Goal: Contribute content: Contribute content

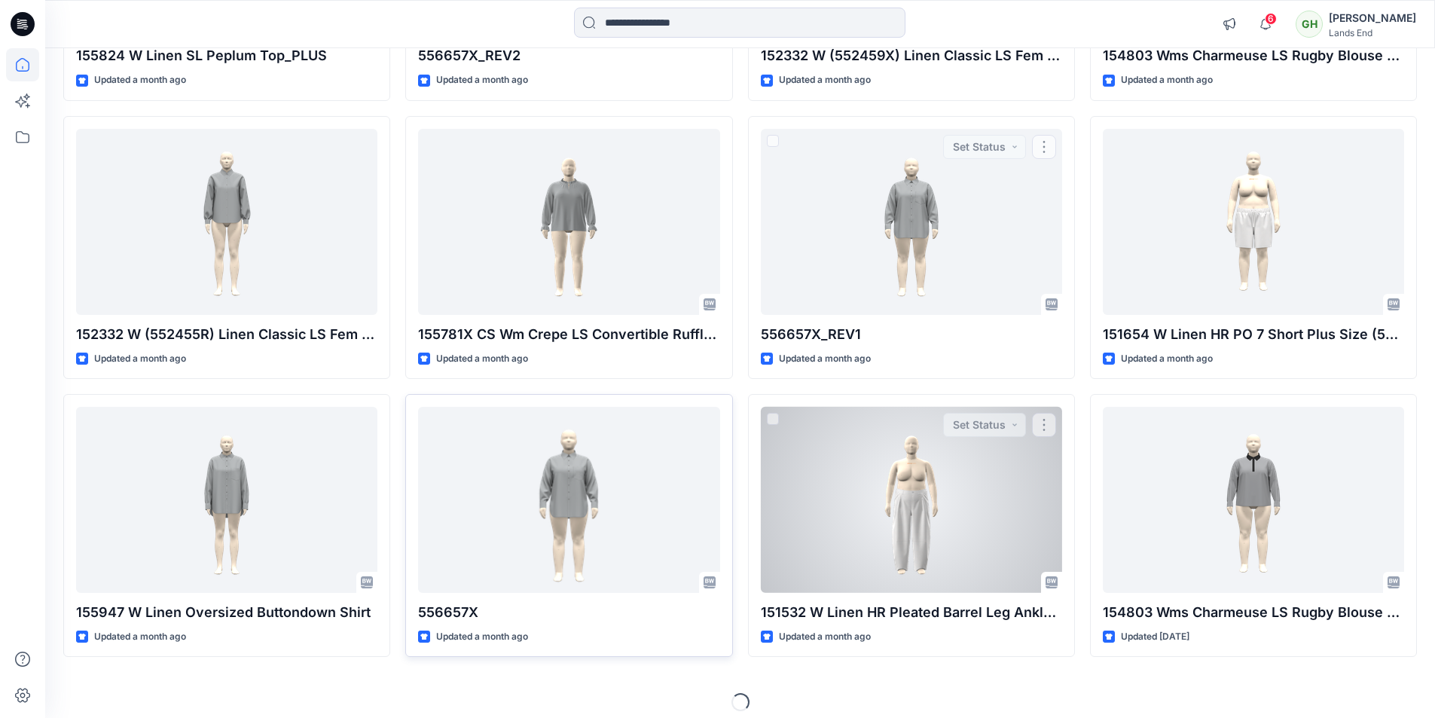
scroll to position [2053, 0]
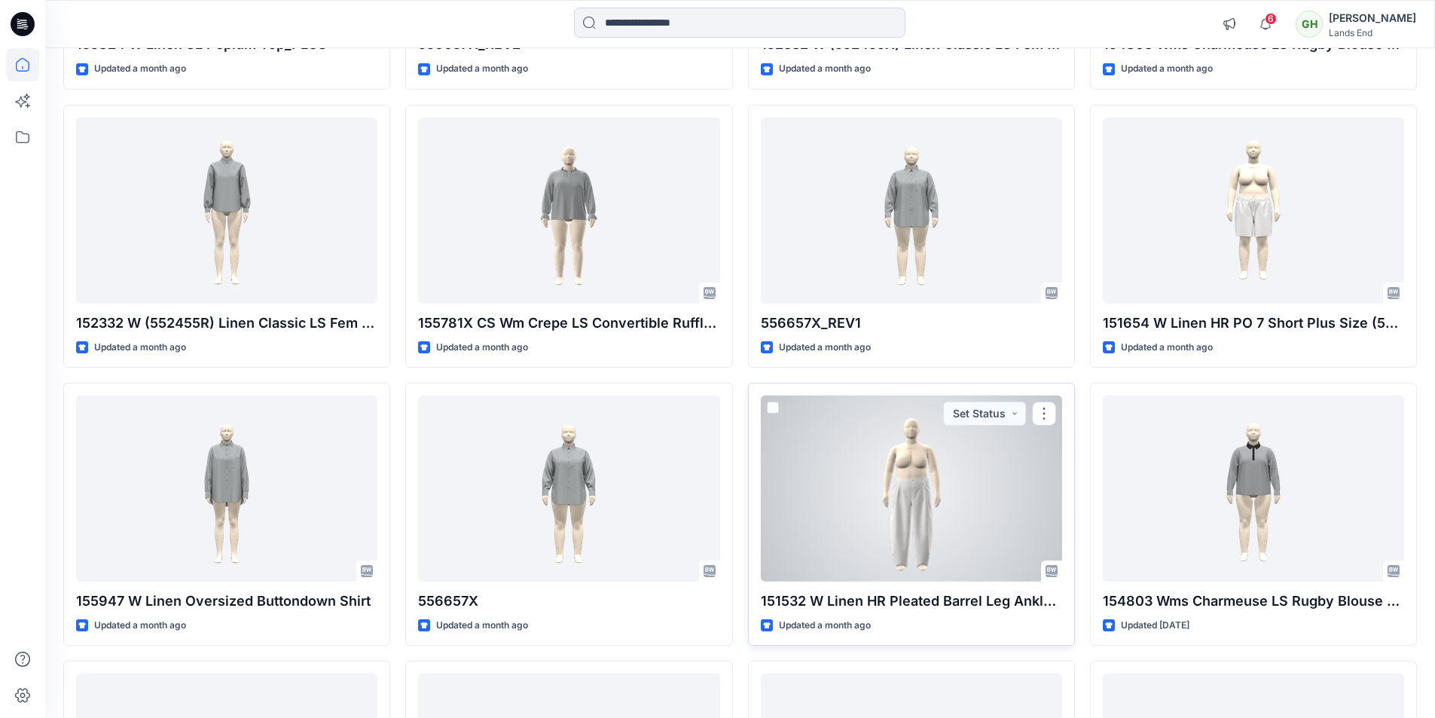
click at [913, 477] on div at bounding box center [911, 488] width 301 height 186
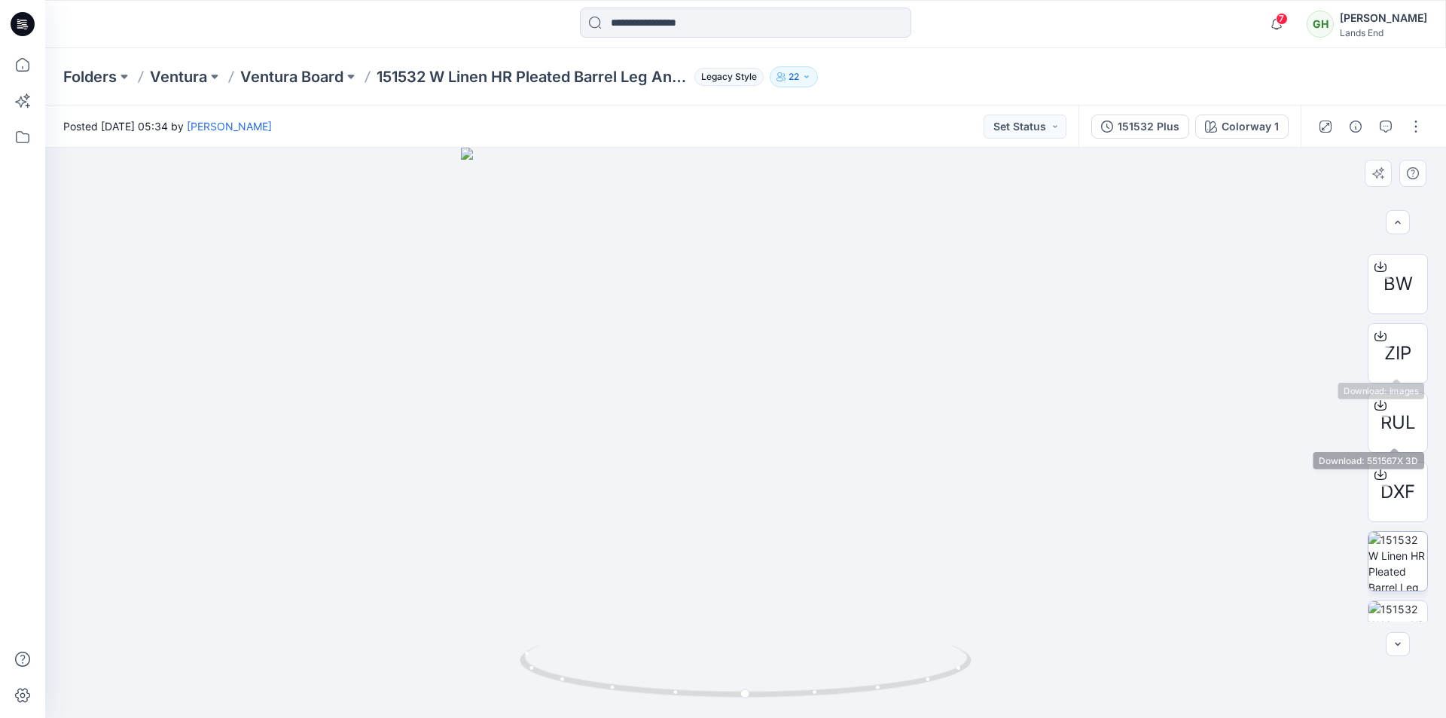
scroll to position [169, 0]
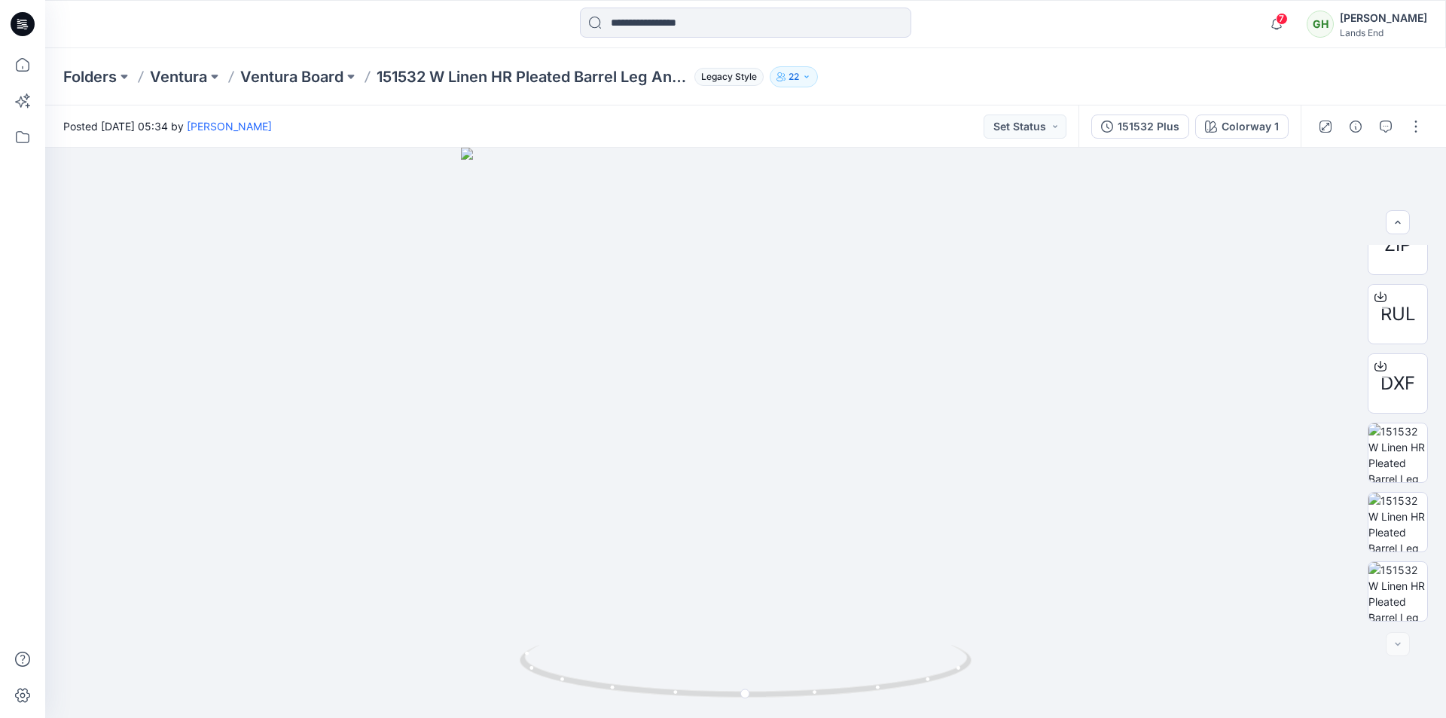
click at [26, 28] on icon at bounding box center [23, 24] width 24 height 48
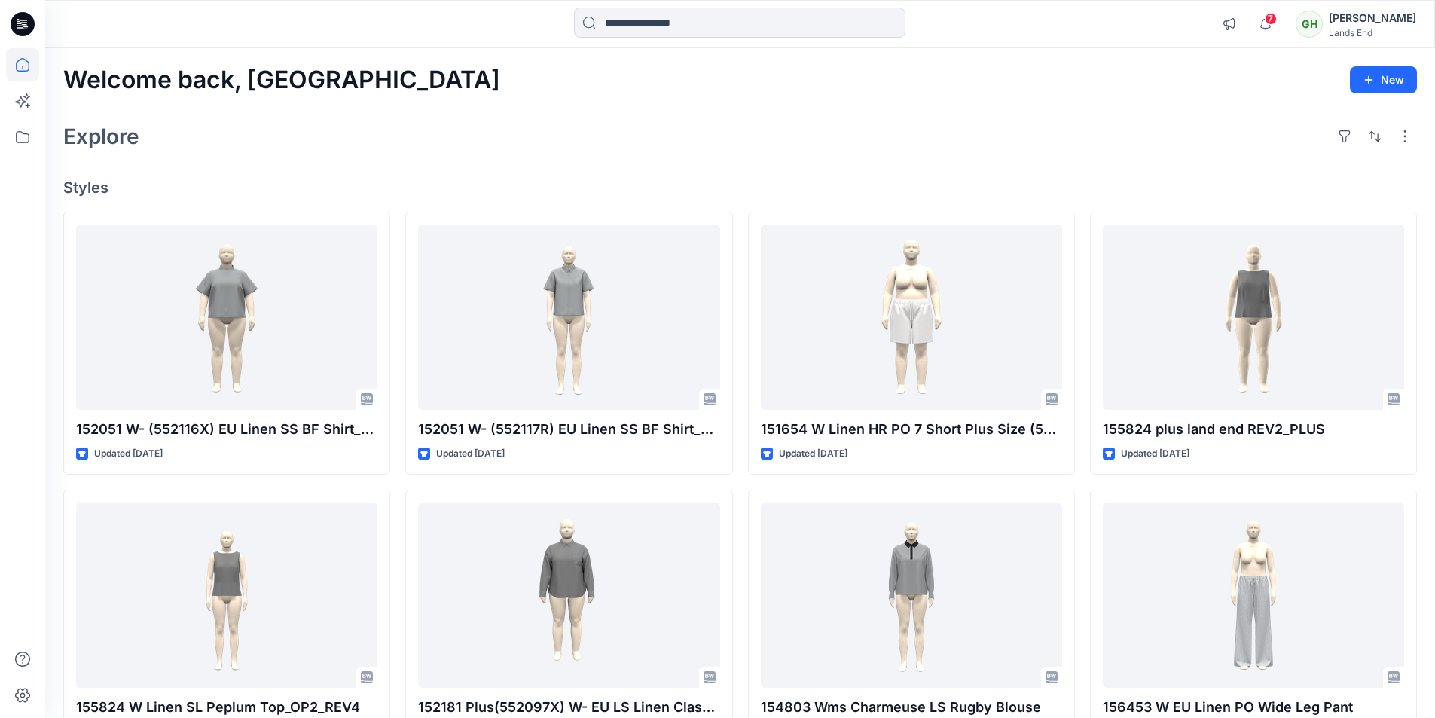
click at [27, 23] on icon at bounding box center [23, 24] width 24 height 24
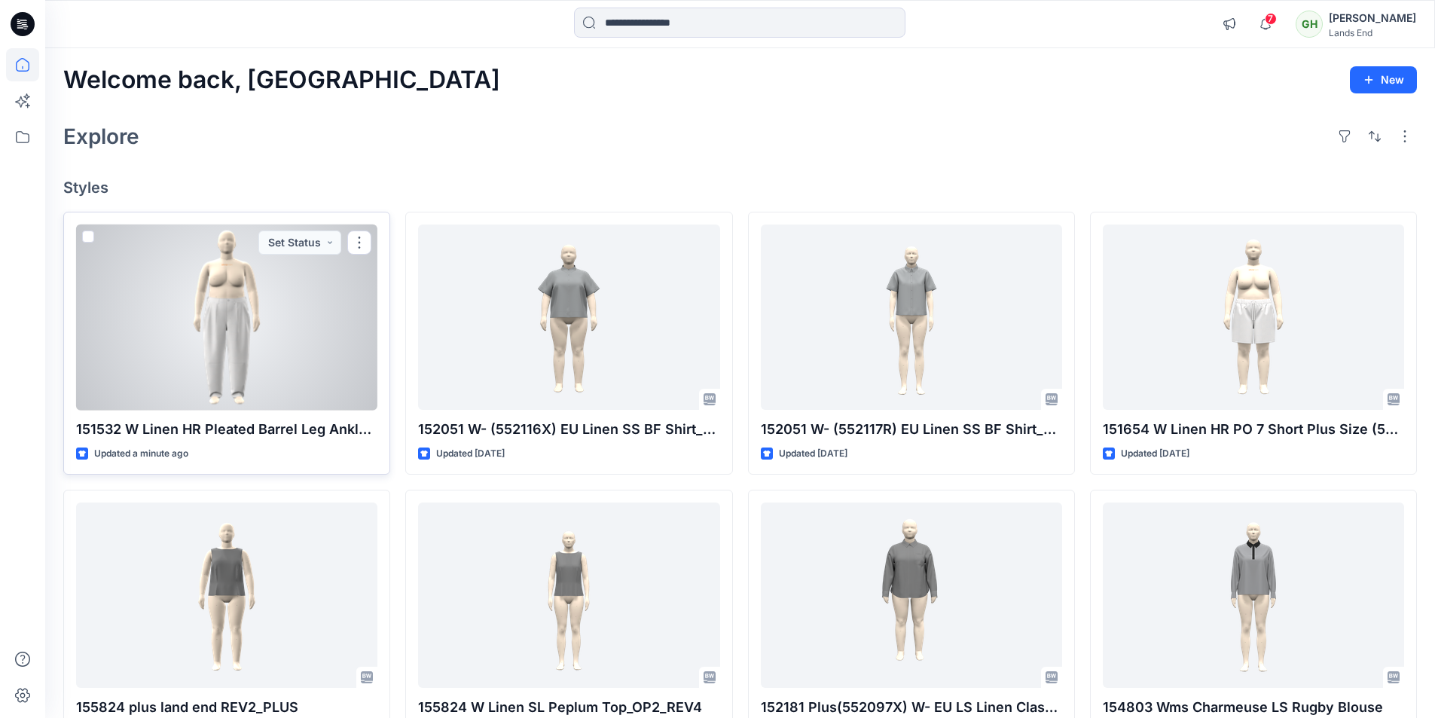
click at [270, 339] on div at bounding box center [226, 317] width 301 height 186
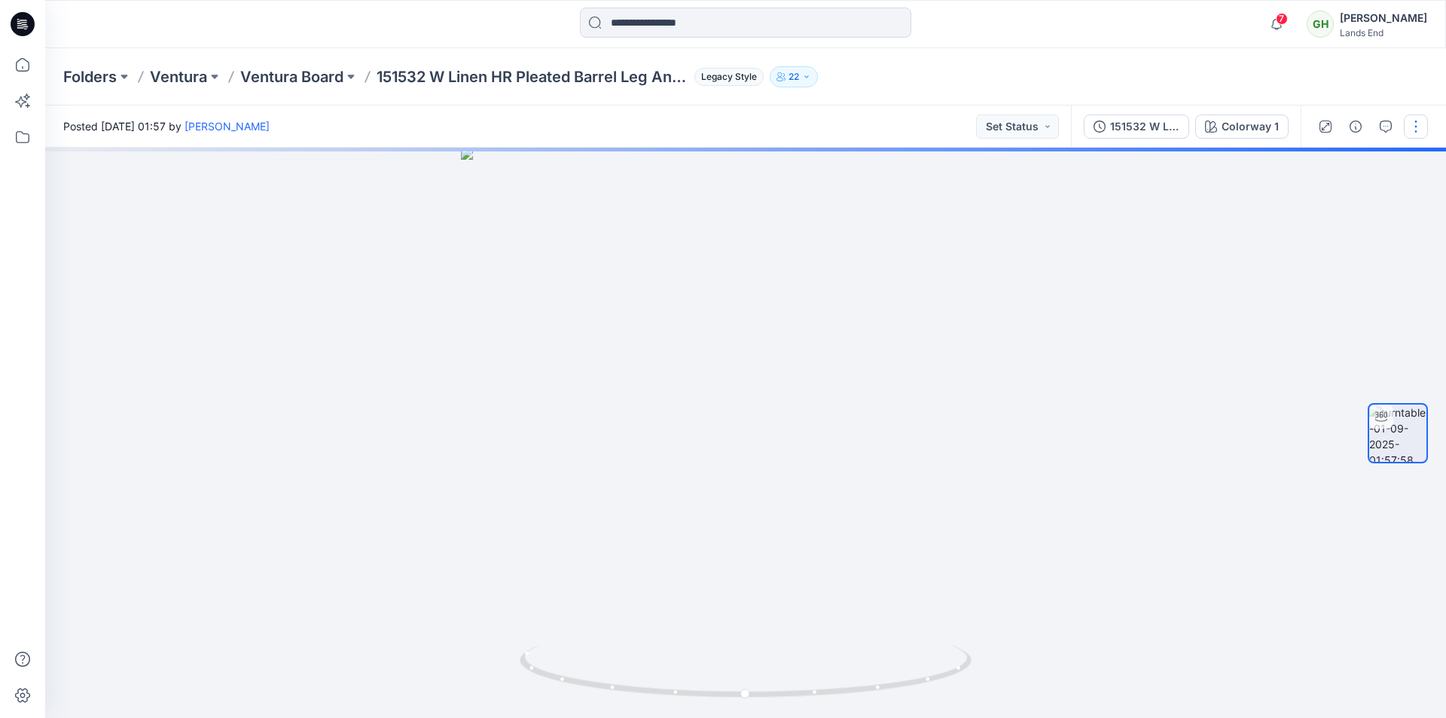
click at [1413, 124] on button "button" at bounding box center [1416, 126] width 24 height 24
click at [1357, 163] on button "Edit" at bounding box center [1352, 162] width 139 height 28
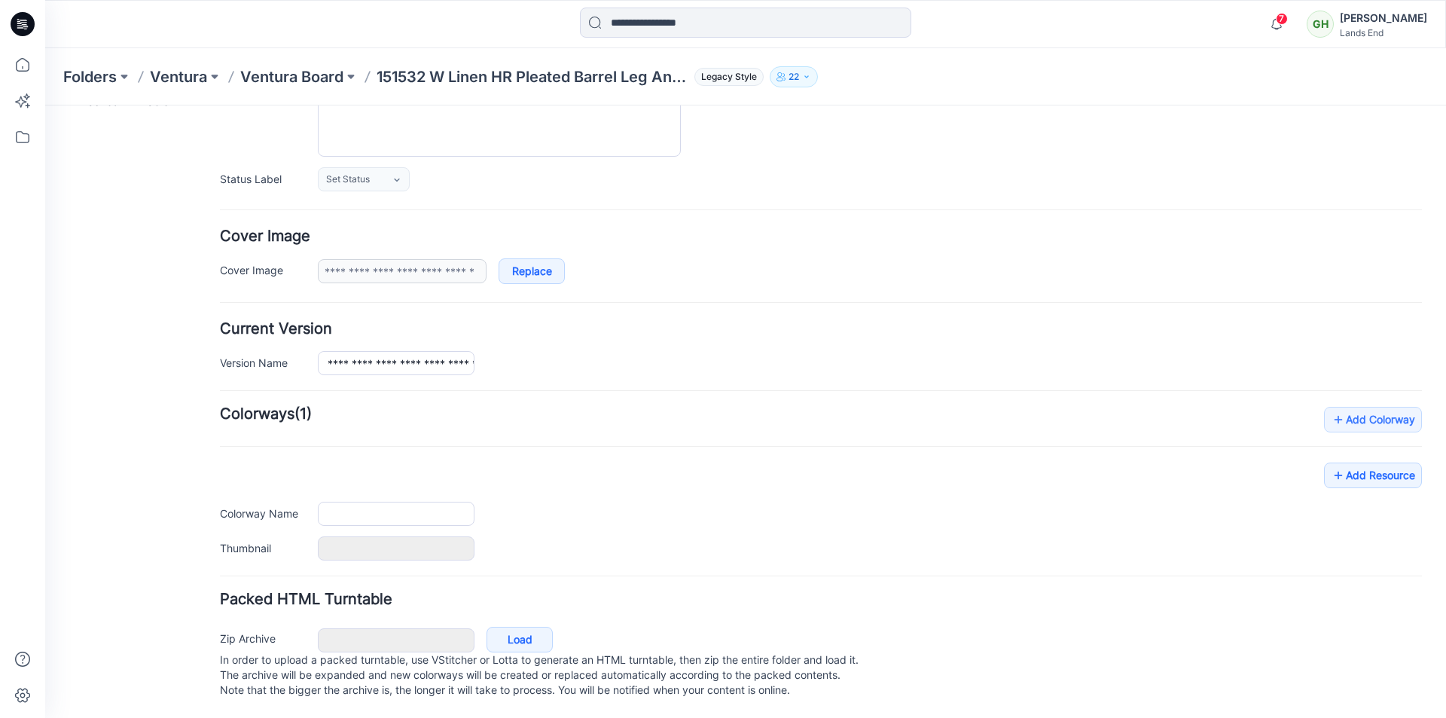
type input "**********"
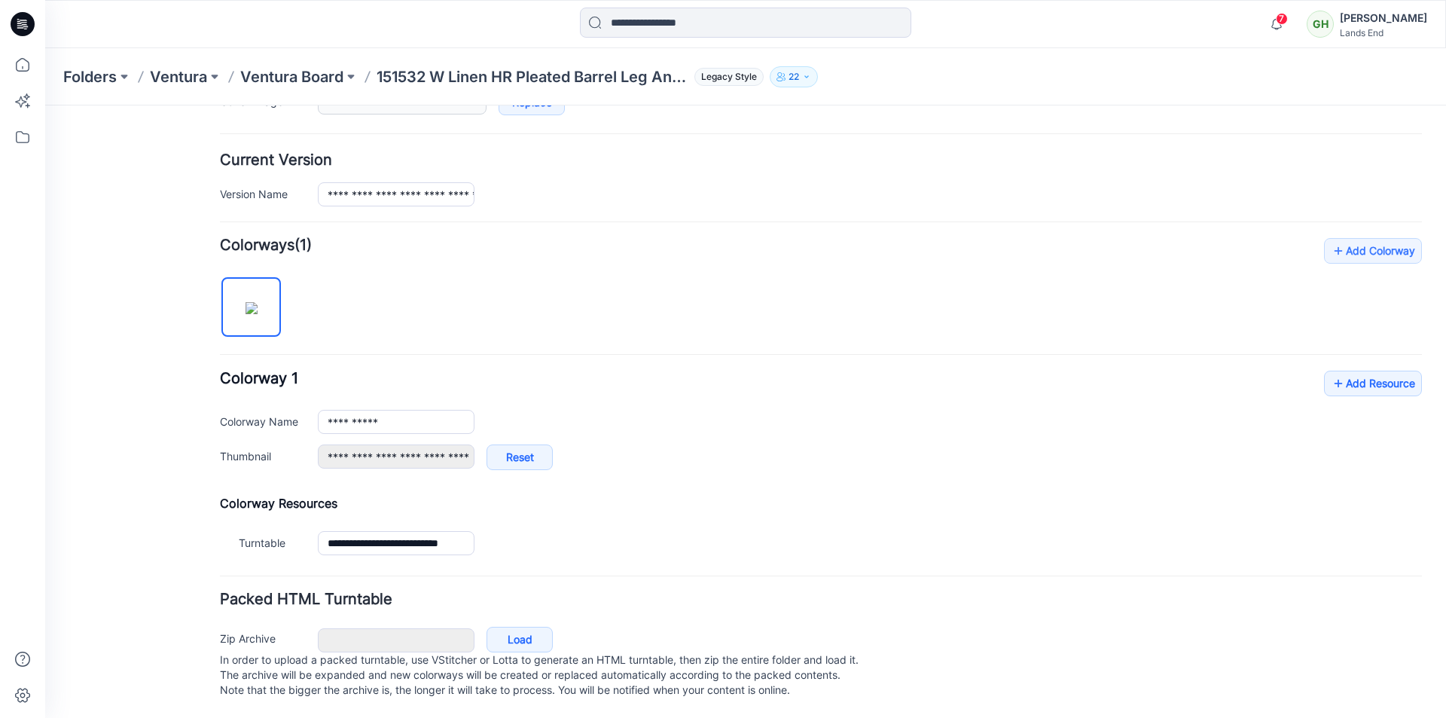
scroll to position [353, 0]
click at [1360, 370] on link "Add Resource" at bounding box center [1373, 383] width 98 height 26
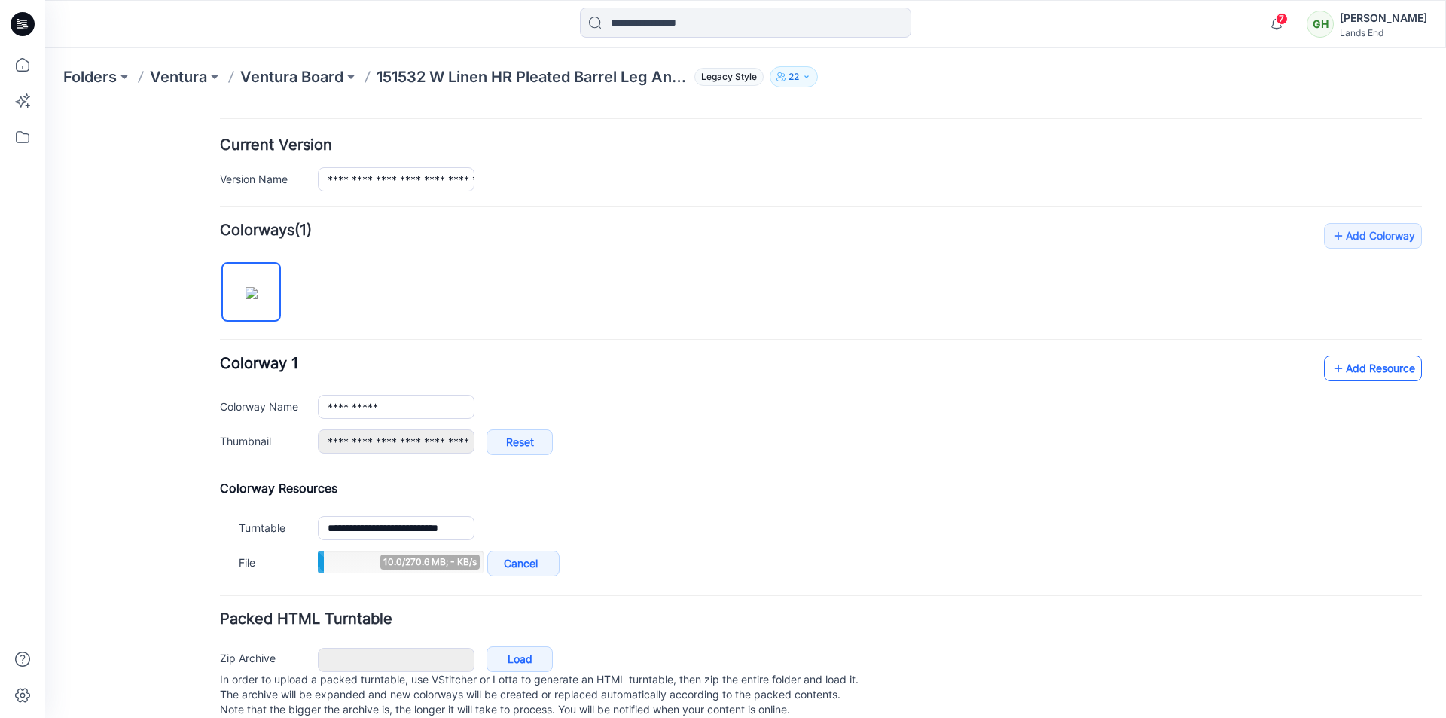
click at [1354, 366] on link "Add Resource" at bounding box center [1373, 368] width 98 height 26
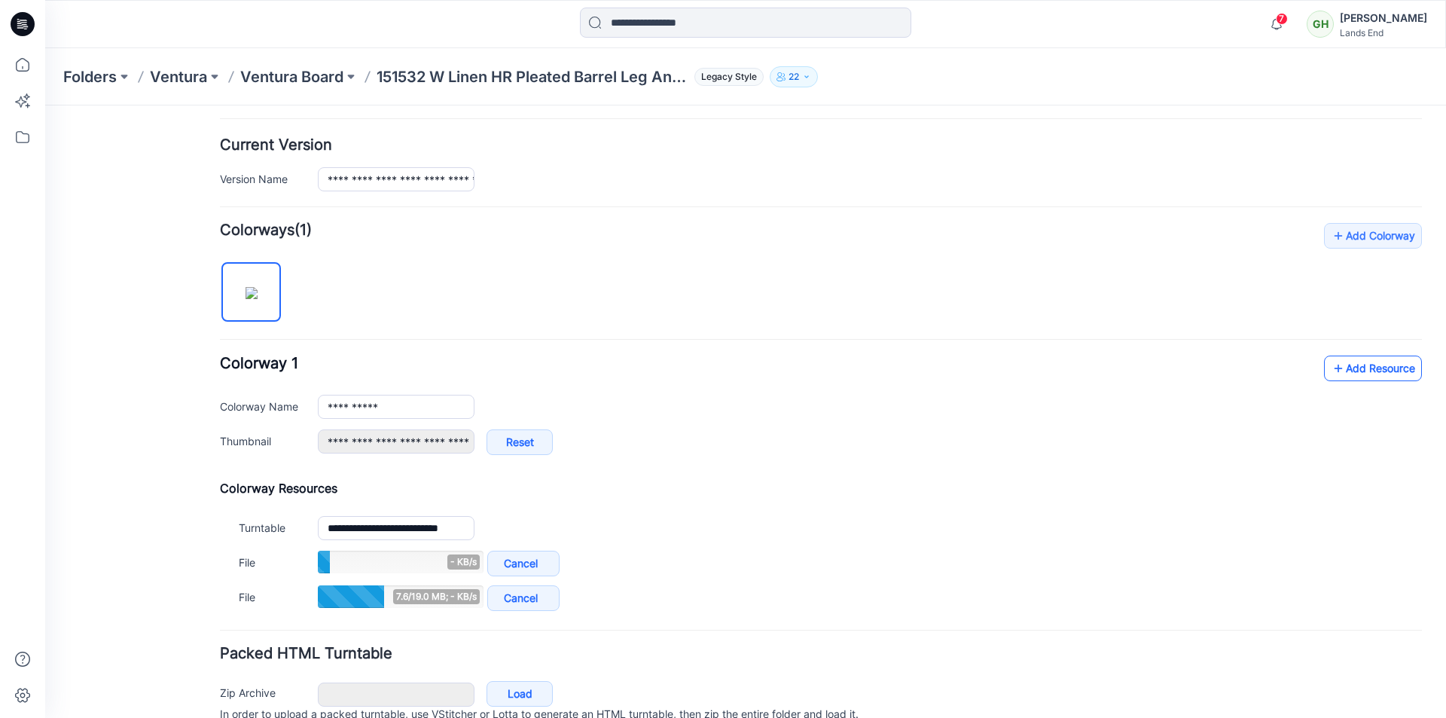
click at [1356, 374] on link "Add Resource" at bounding box center [1373, 368] width 98 height 26
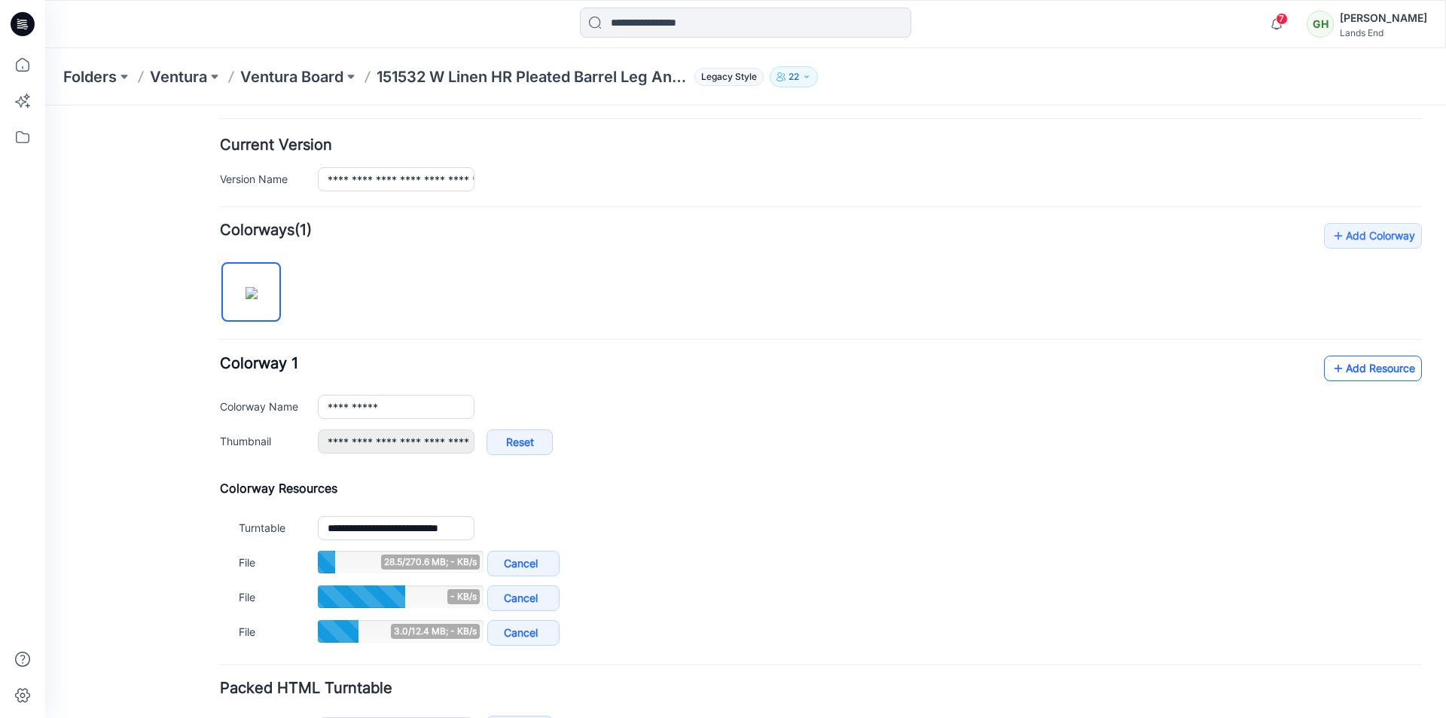
click at [1374, 375] on link "Add Resource" at bounding box center [1373, 368] width 98 height 26
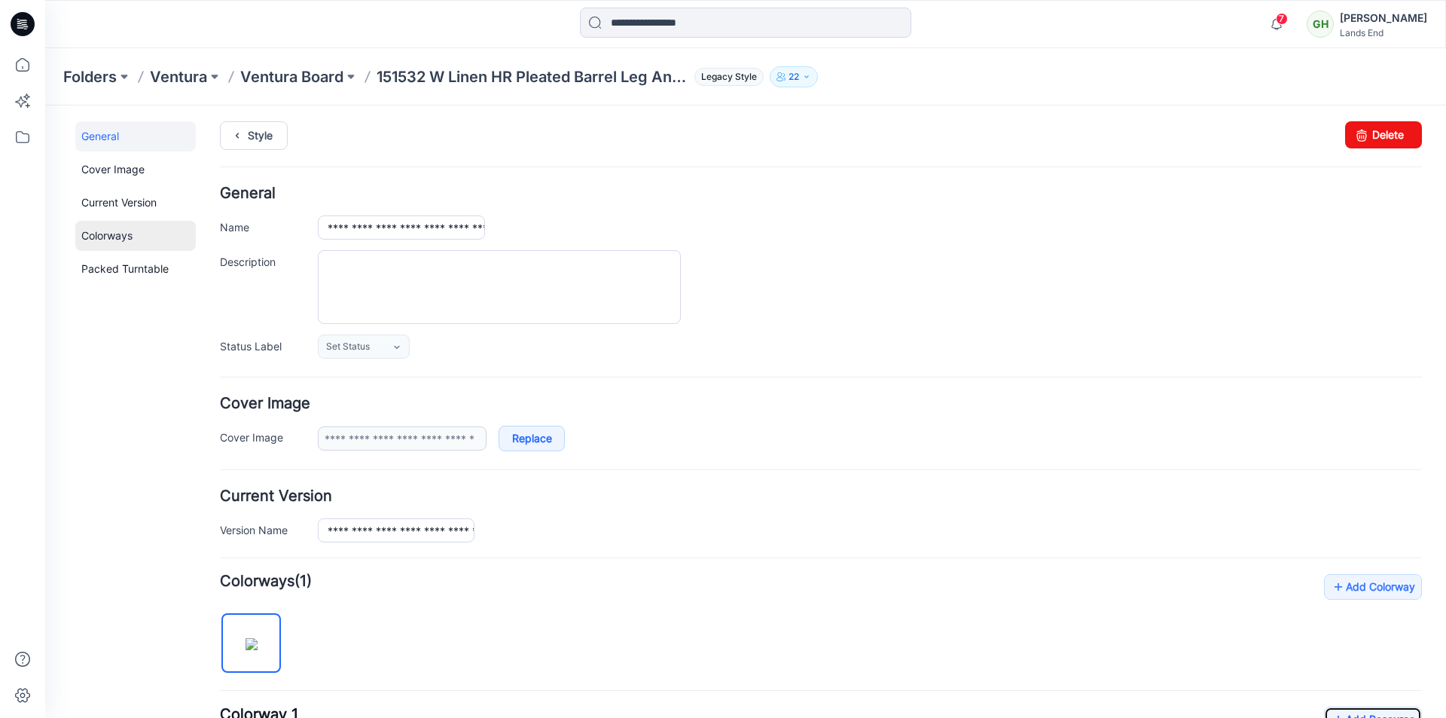
scroll to position [0, 0]
click at [247, 148] on icon at bounding box center [237, 137] width 21 height 27
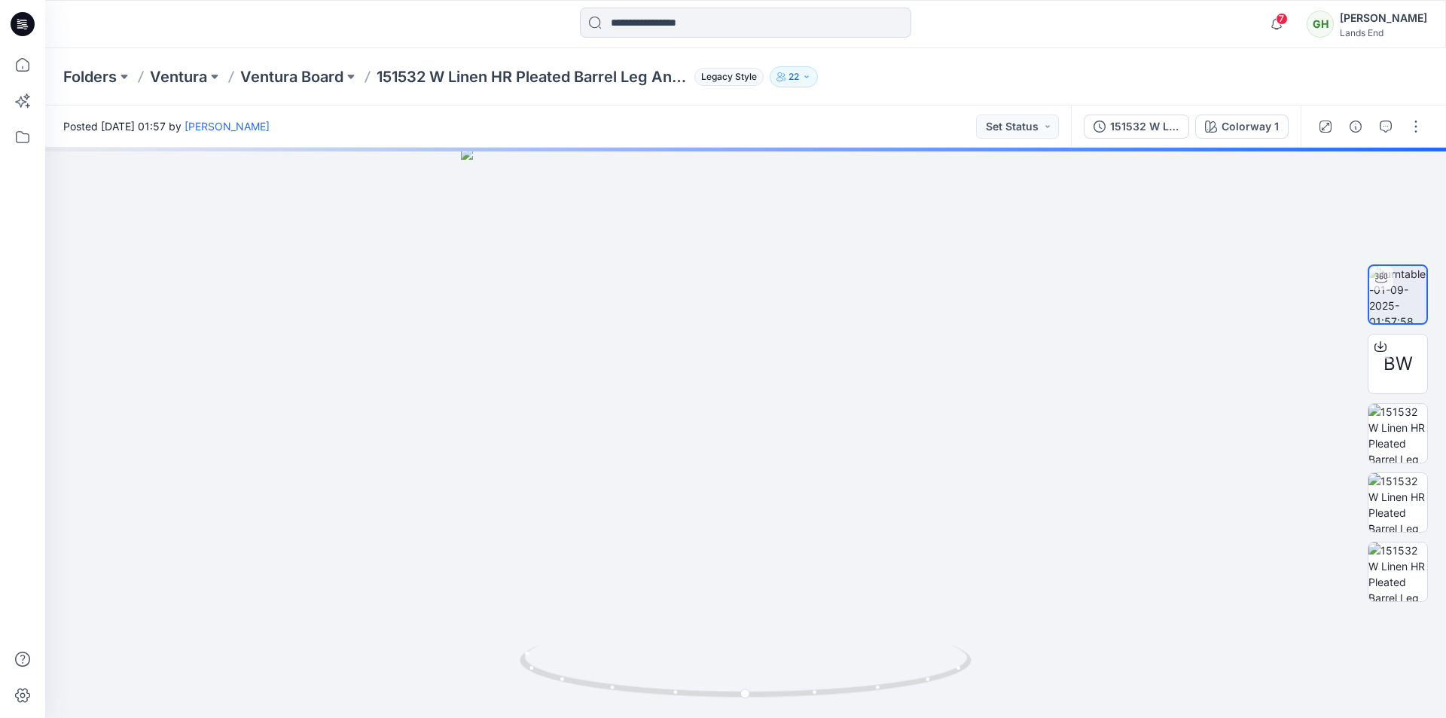
click at [297, 46] on div "7 Notifications Your style 151532 W Linen HR Pleated Barrel Leg Ankle Pant_REV1…" at bounding box center [745, 24] width 1401 height 48
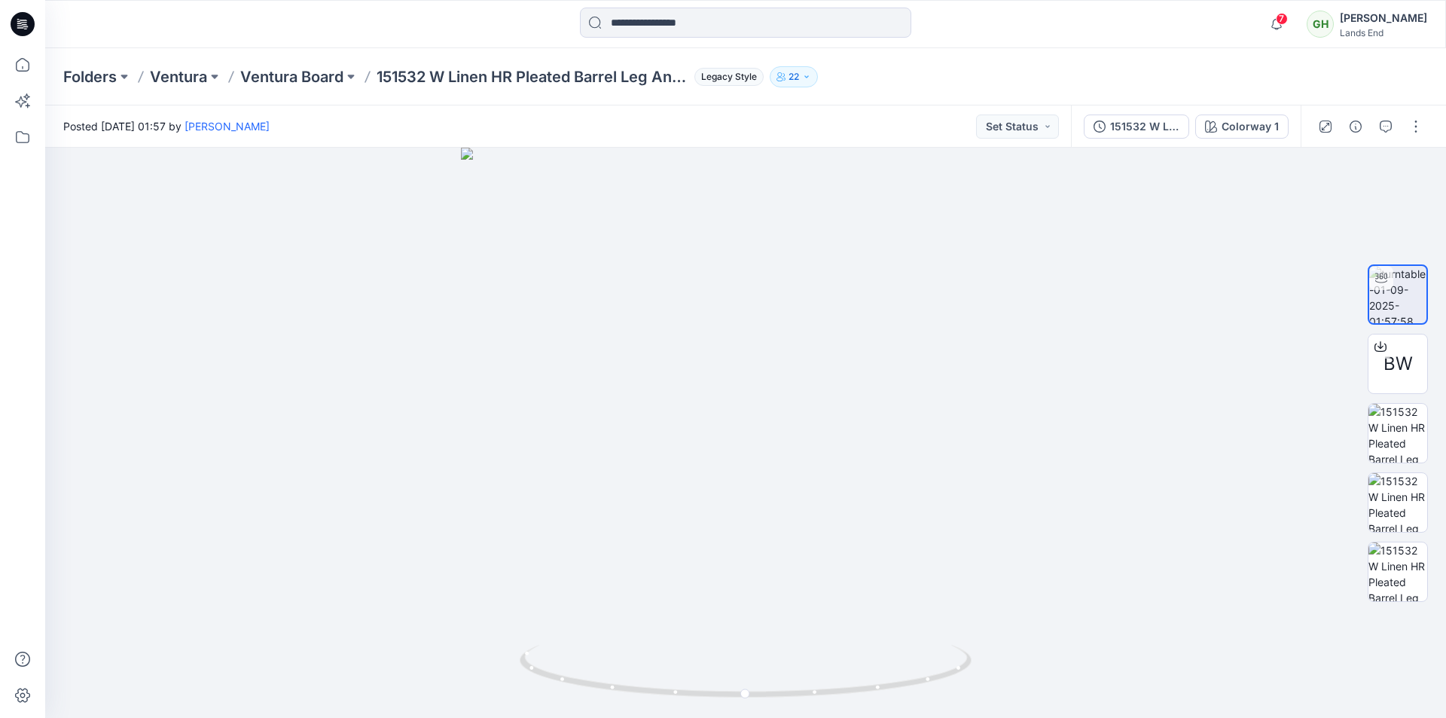
click at [398, 32] on div at bounding box center [745, 24] width 700 height 33
click at [1262, 23] on icon "button" at bounding box center [1276, 24] width 29 height 30
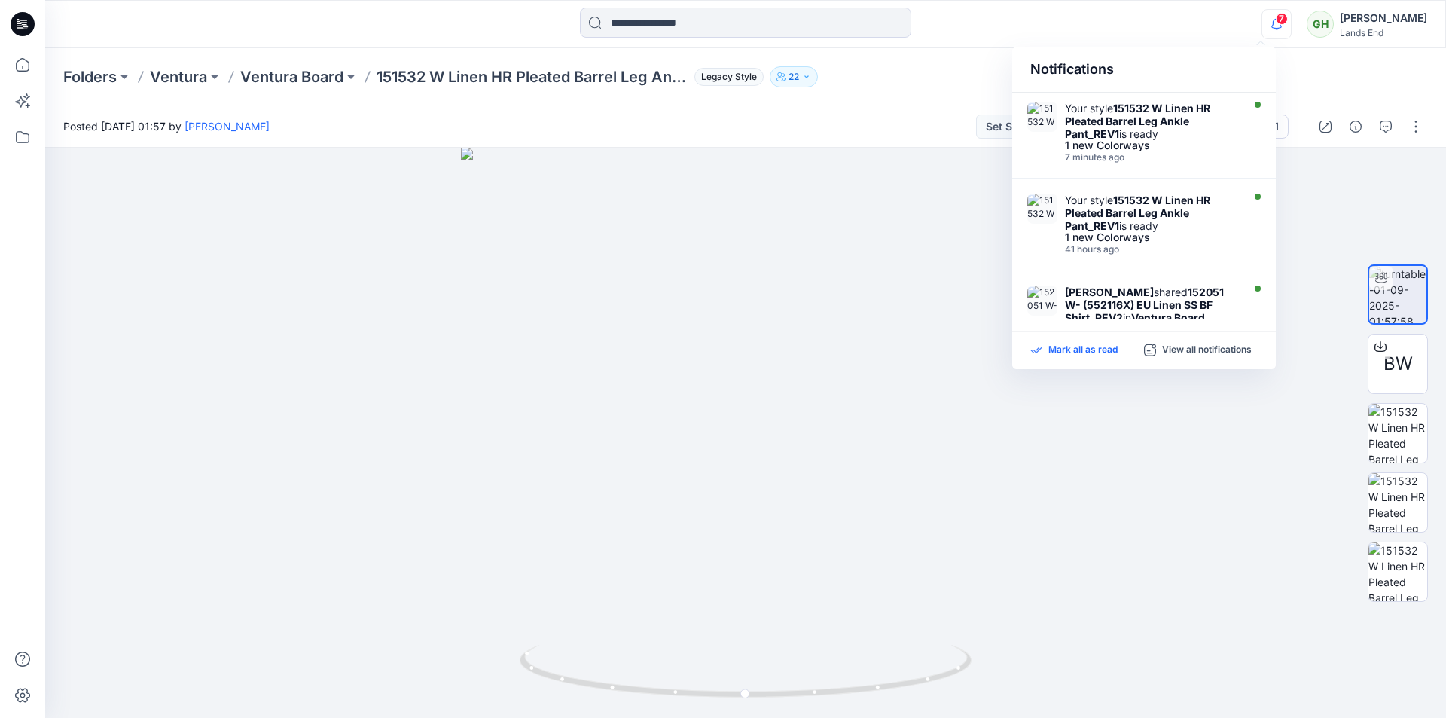
click at [1093, 355] on p "Mark all as read" at bounding box center [1082, 350] width 69 height 14
click at [941, 86] on div "Folders Ventura Ventura Board 151532 W Linen HR Pleated Barrel Leg Ankle Pant_R…" at bounding box center [686, 76] width 1247 height 21
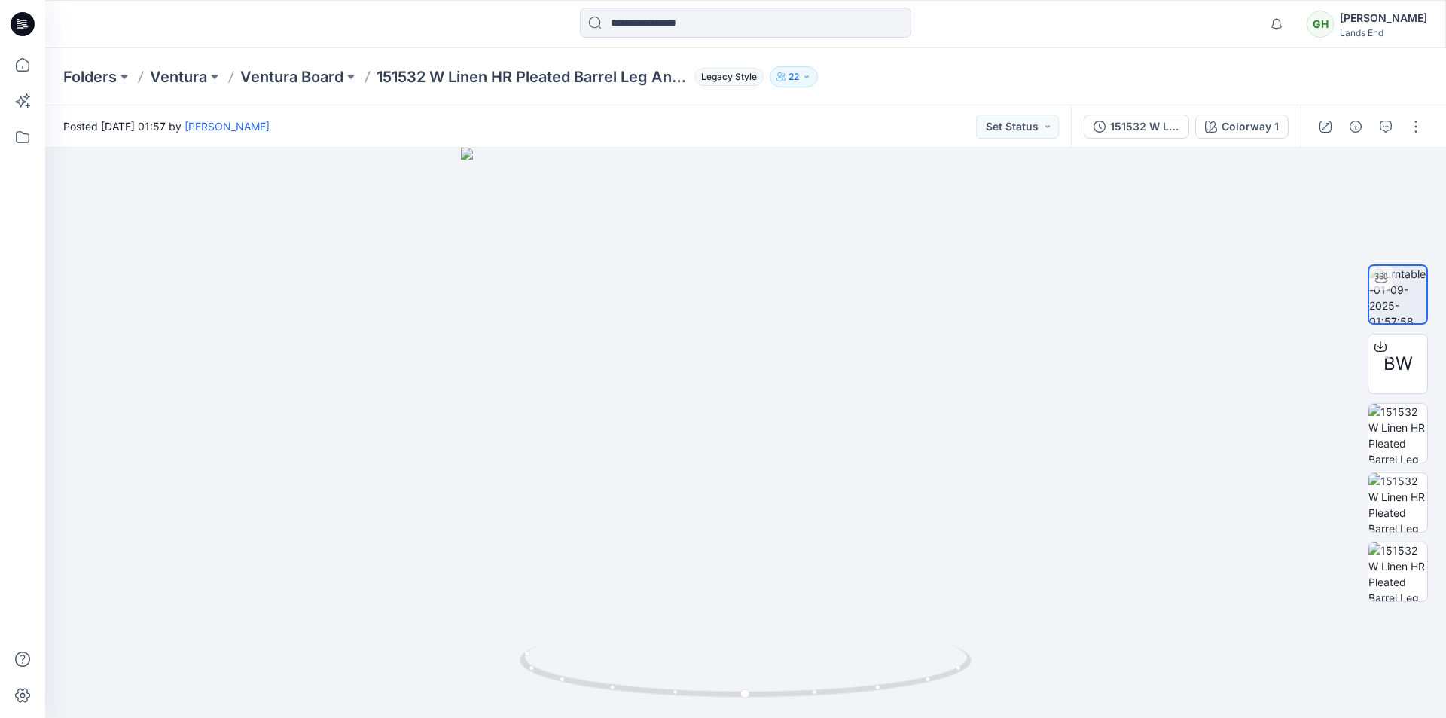
click at [459, 52] on div "Folders Ventura Ventura Board 151532 W Linen HR Pleated Barrel Leg Ankle Pant_R…" at bounding box center [745, 76] width 1401 height 57
click at [1108, 74] on div "Folders Ventura Ventura Board 151532 W Linen HR Pleated Barrel Leg Ankle Pant_R…" at bounding box center [686, 76] width 1247 height 21
click at [1416, 115] on button "button" at bounding box center [1416, 126] width 24 height 24
click at [1320, 172] on button "Edit" at bounding box center [1352, 162] width 139 height 28
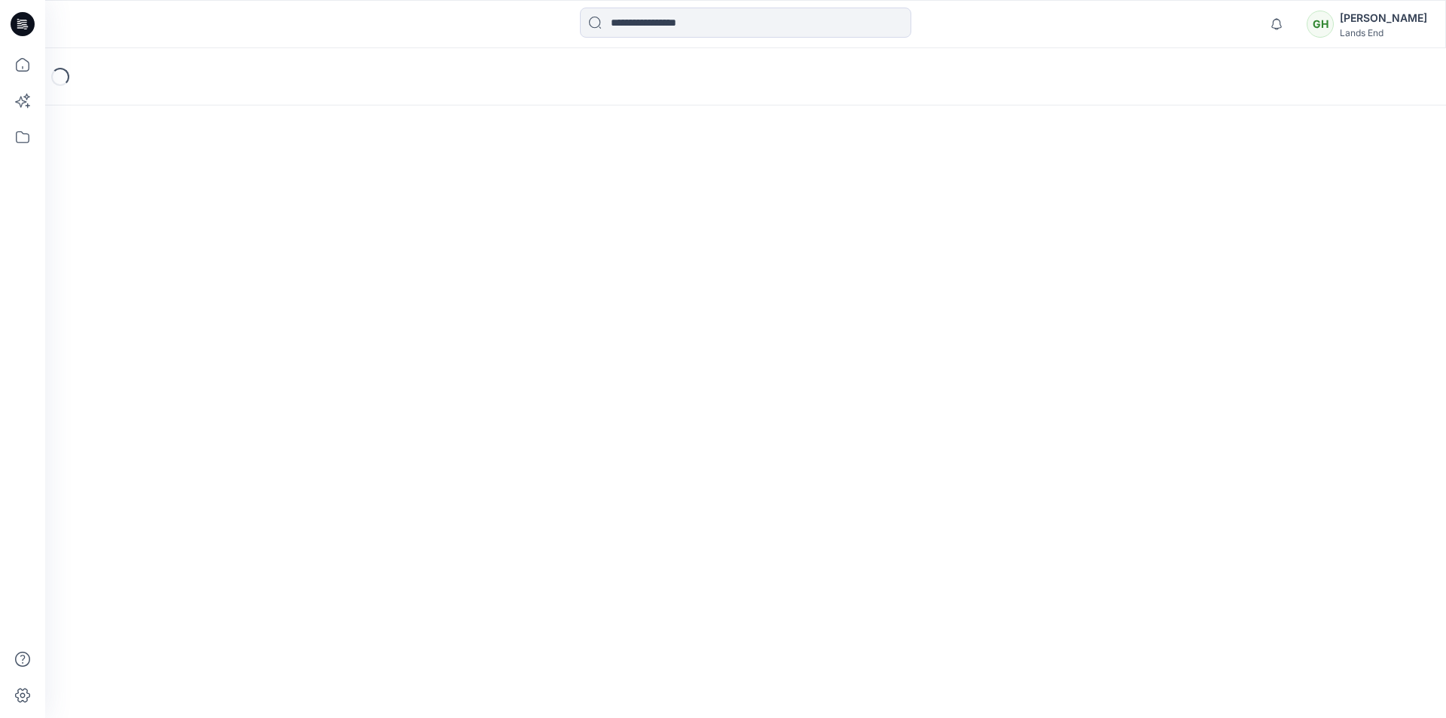
scroll to position [184, 0]
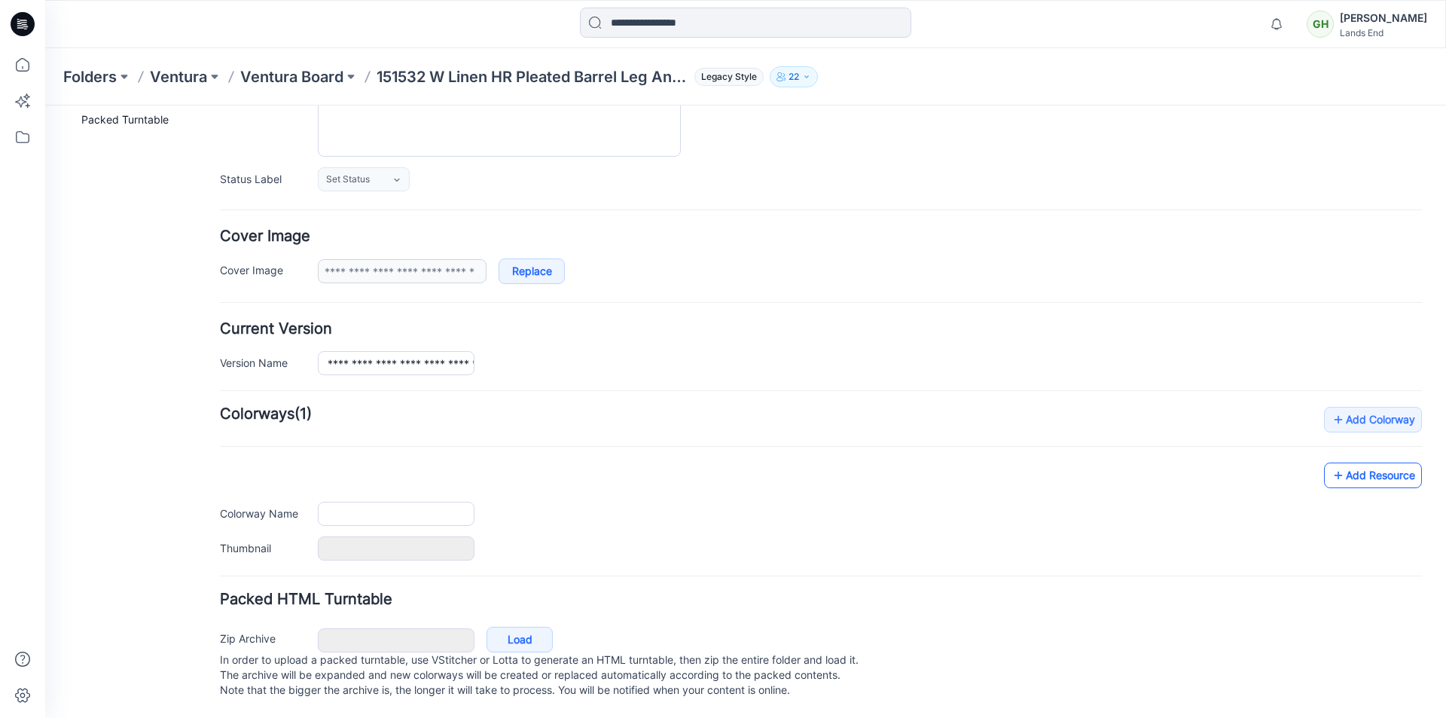
type input "**********"
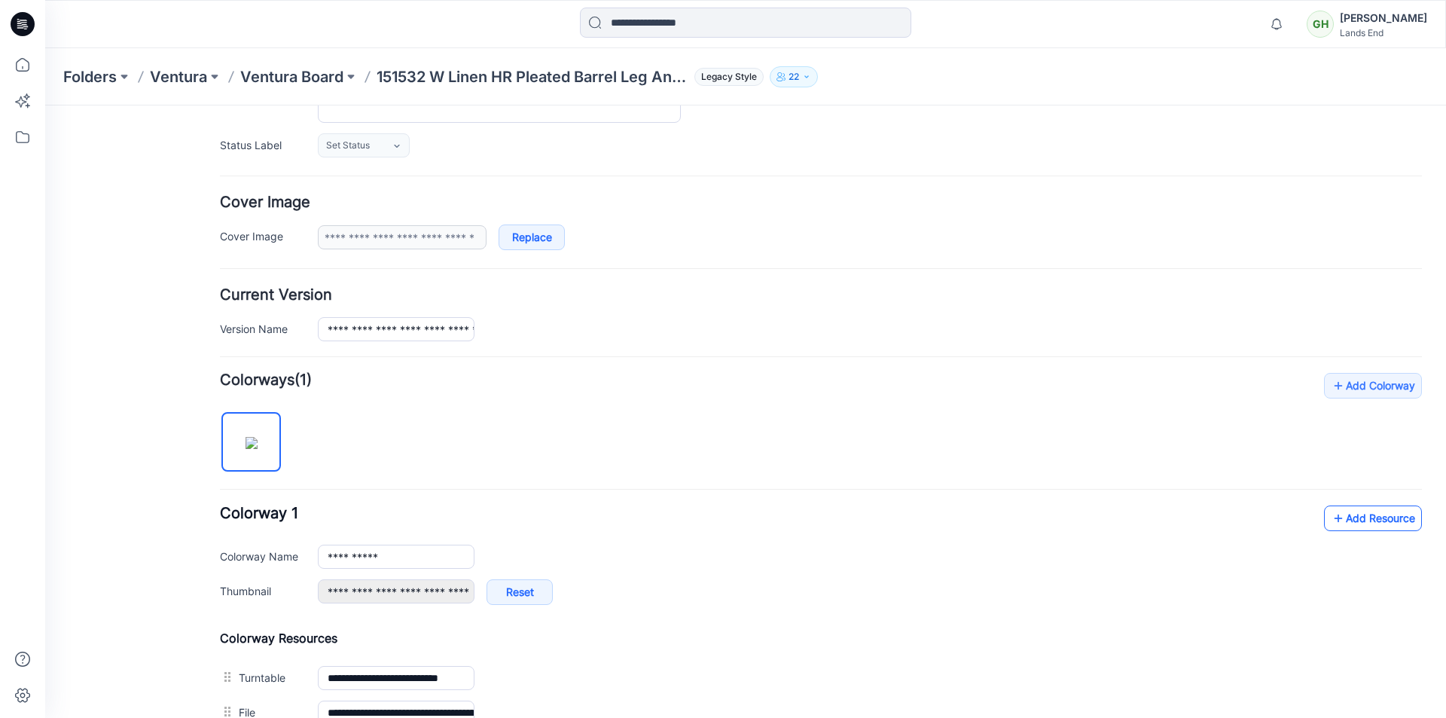
click at [1348, 520] on link "Add Resource" at bounding box center [1373, 518] width 98 height 26
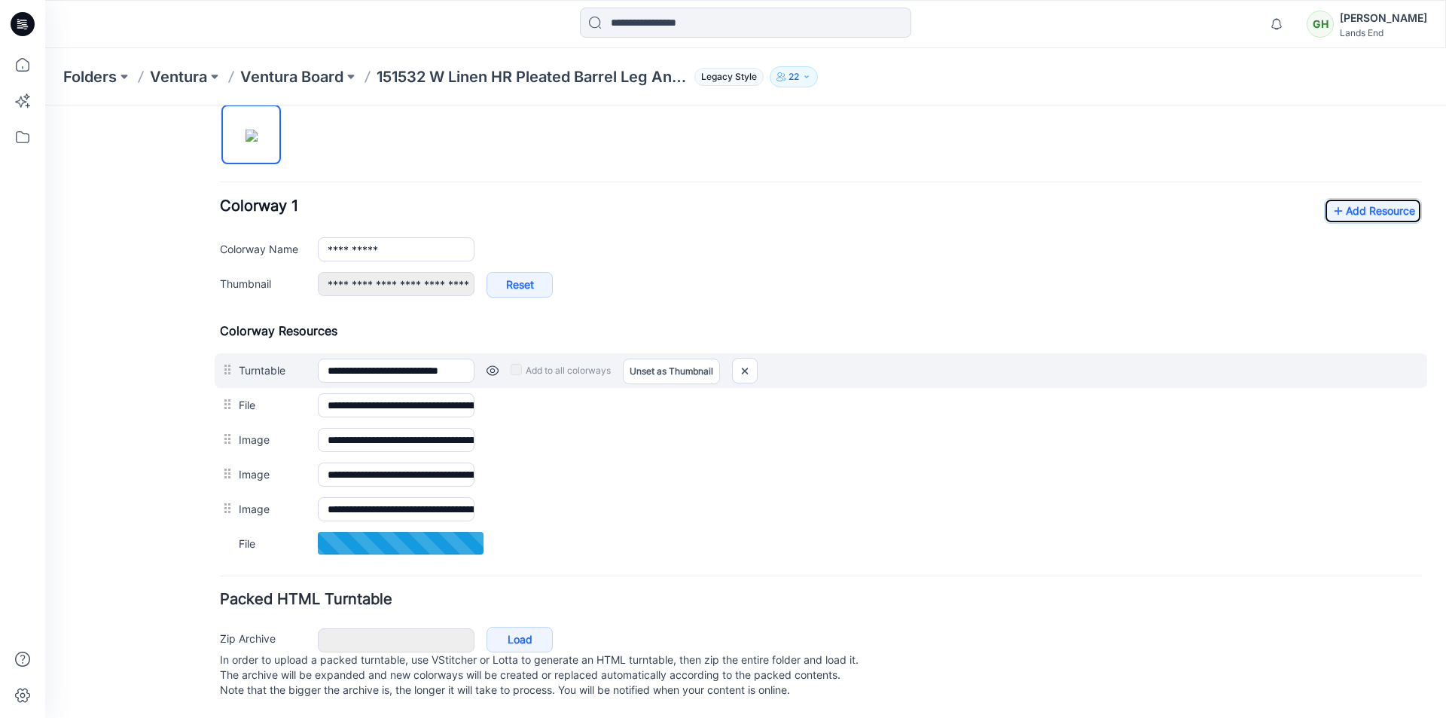
scroll to position [526, 0]
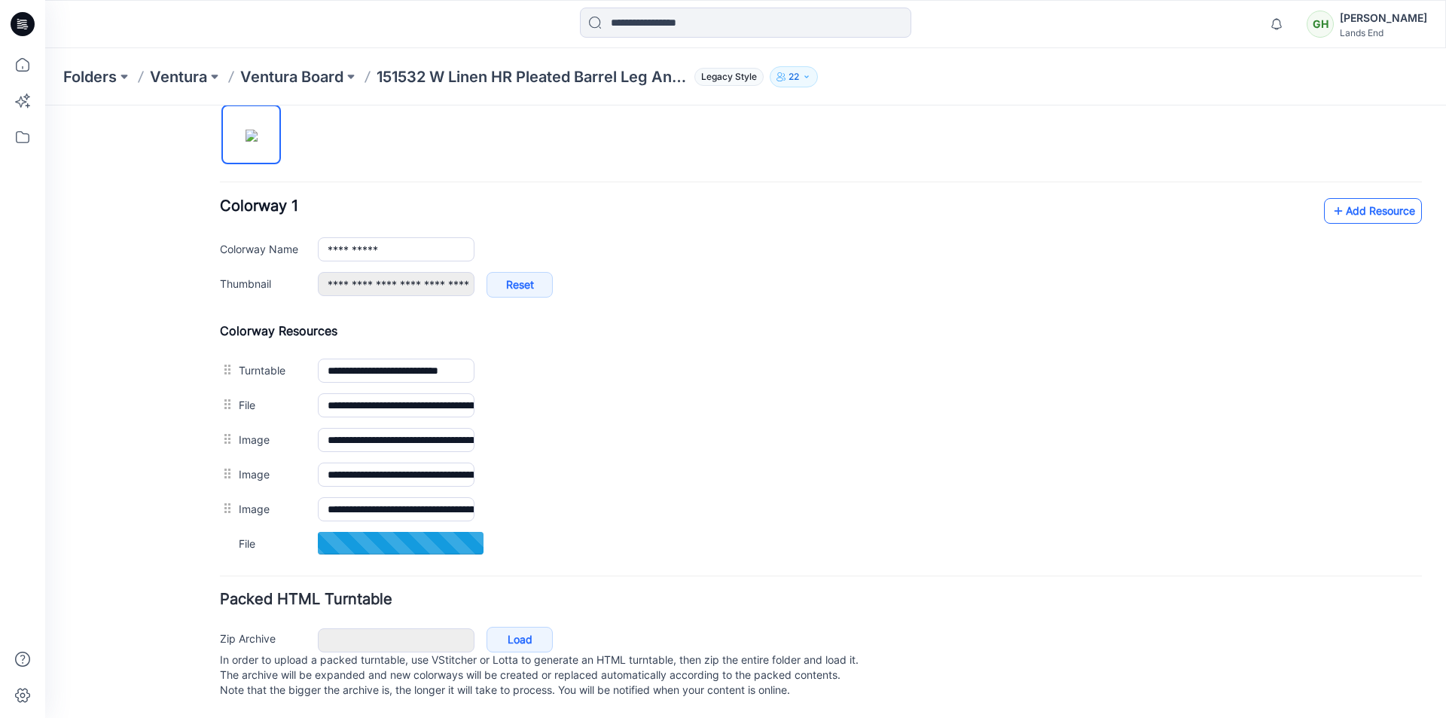
click at [1352, 198] on link "Add Resource" at bounding box center [1373, 211] width 98 height 26
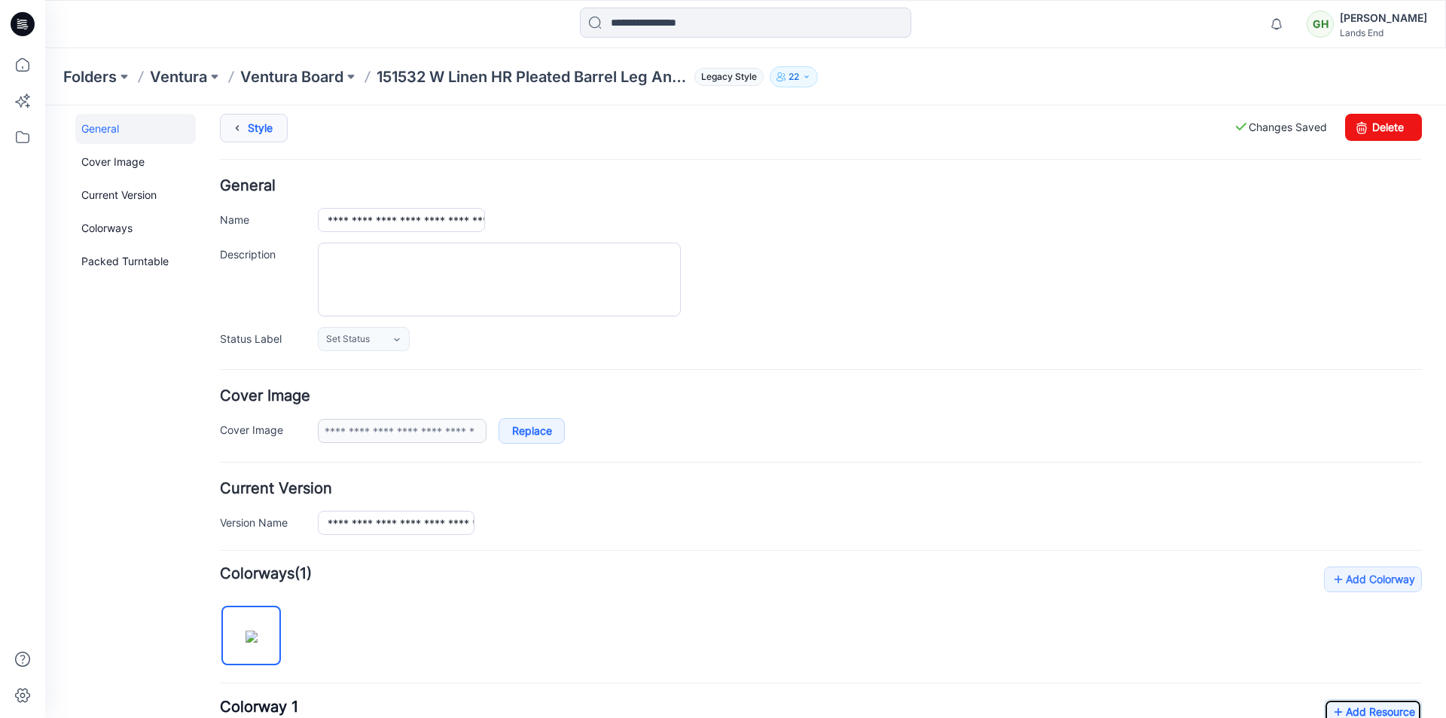
scroll to position [0, 0]
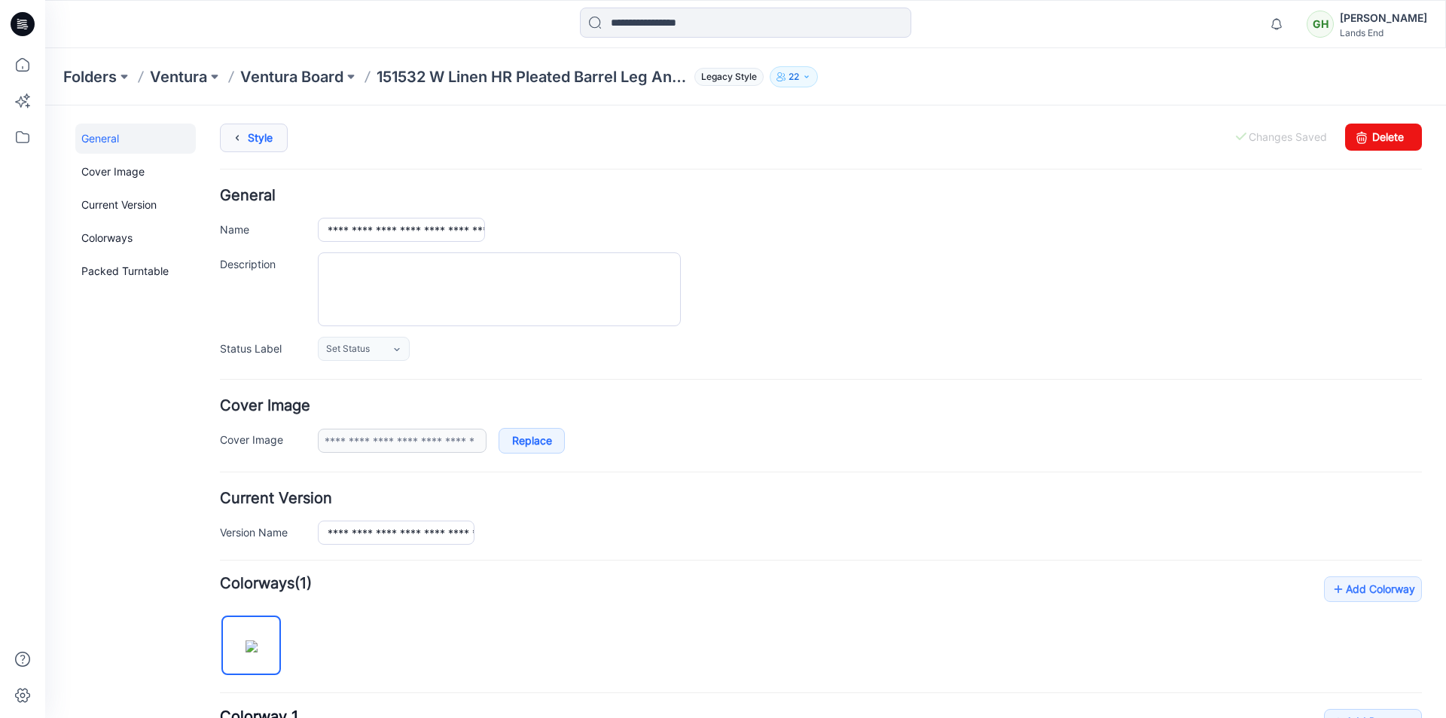
click at [261, 142] on link "Style" at bounding box center [254, 137] width 68 height 29
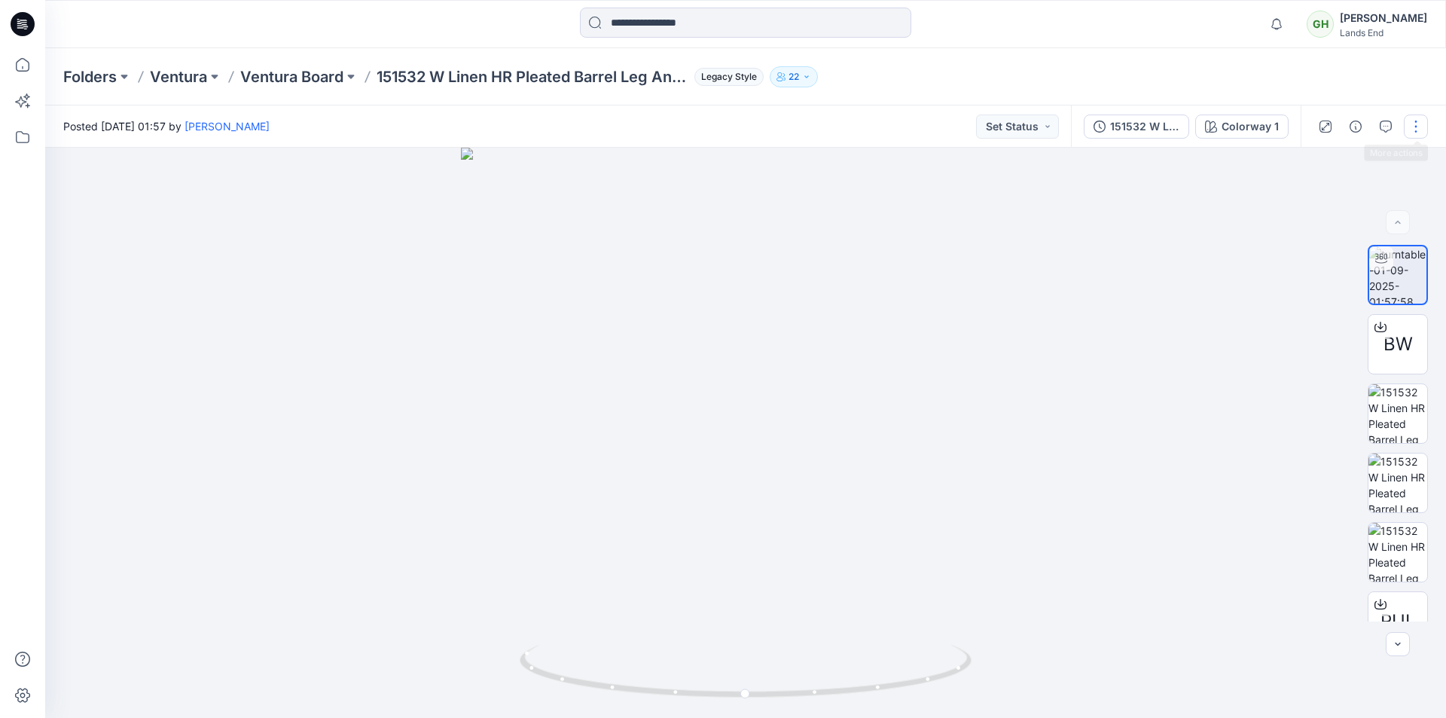
click at [1412, 131] on button "button" at bounding box center [1416, 126] width 24 height 24
click at [1334, 163] on button "Edit" at bounding box center [1352, 162] width 139 height 28
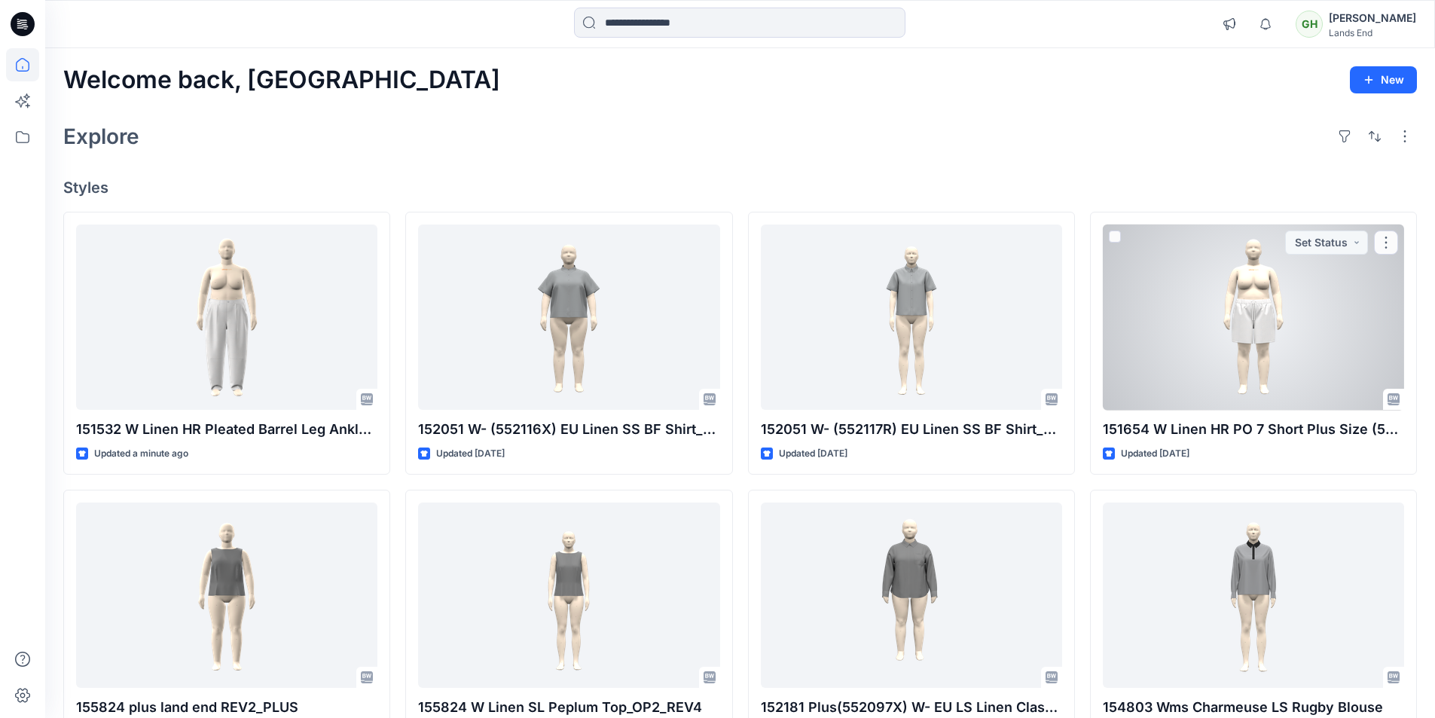
click at [811, 349] on div at bounding box center [1252, 317] width 301 height 186
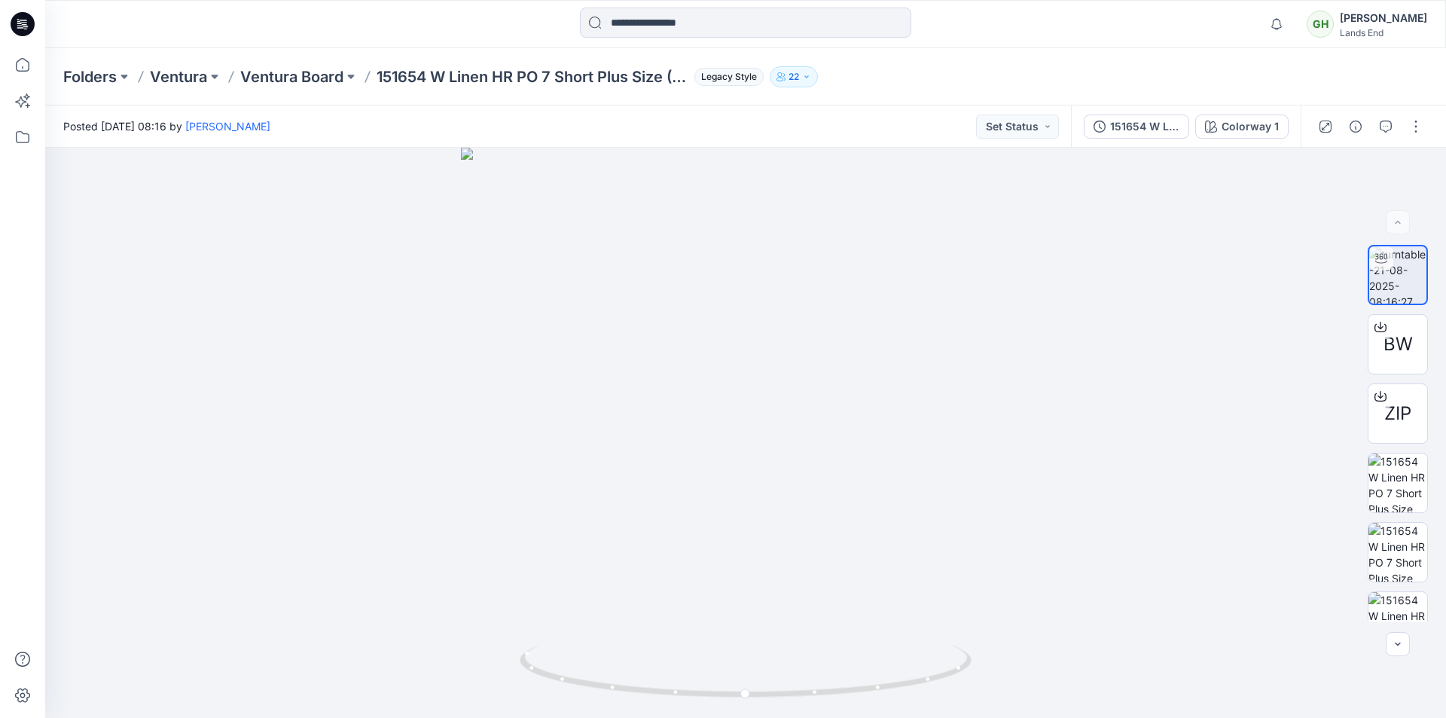
click at [811, 96] on div "Folders Ventura Ventura Board 151654 W Linen HR PO 7 Short Plus Size (551526X) …" at bounding box center [745, 76] width 1401 height 57
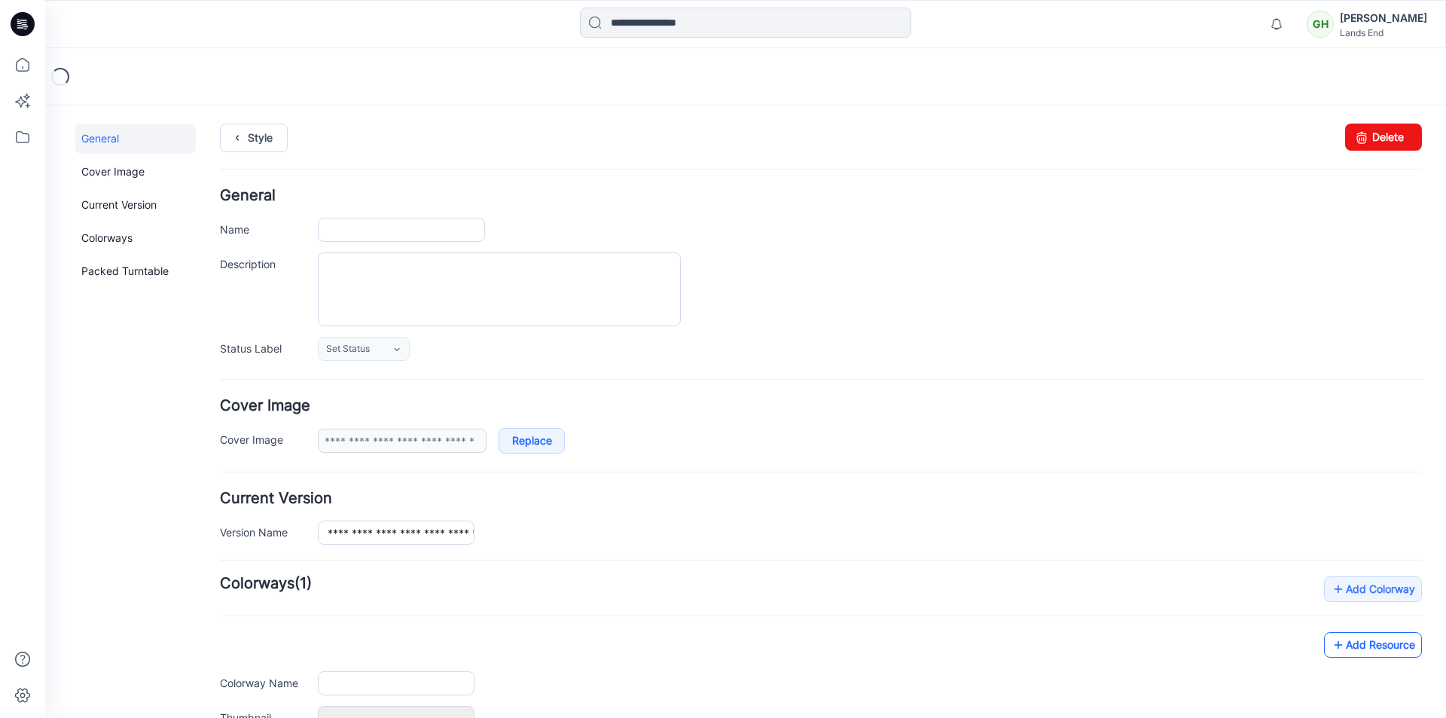
click at [1345, 649] on link "Add Resource" at bounding box center [1373, 645] width 98 height 26
type input "**********"
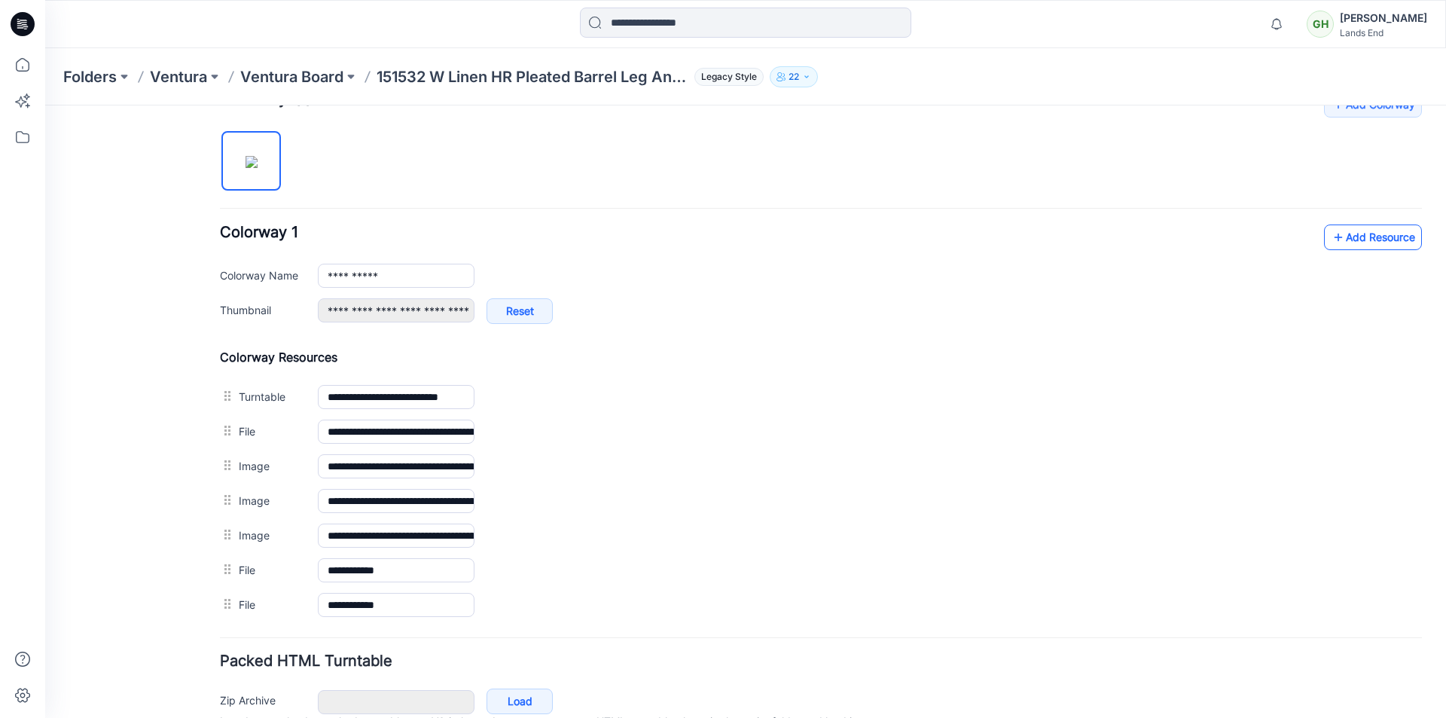
scroll to position [410, 0]
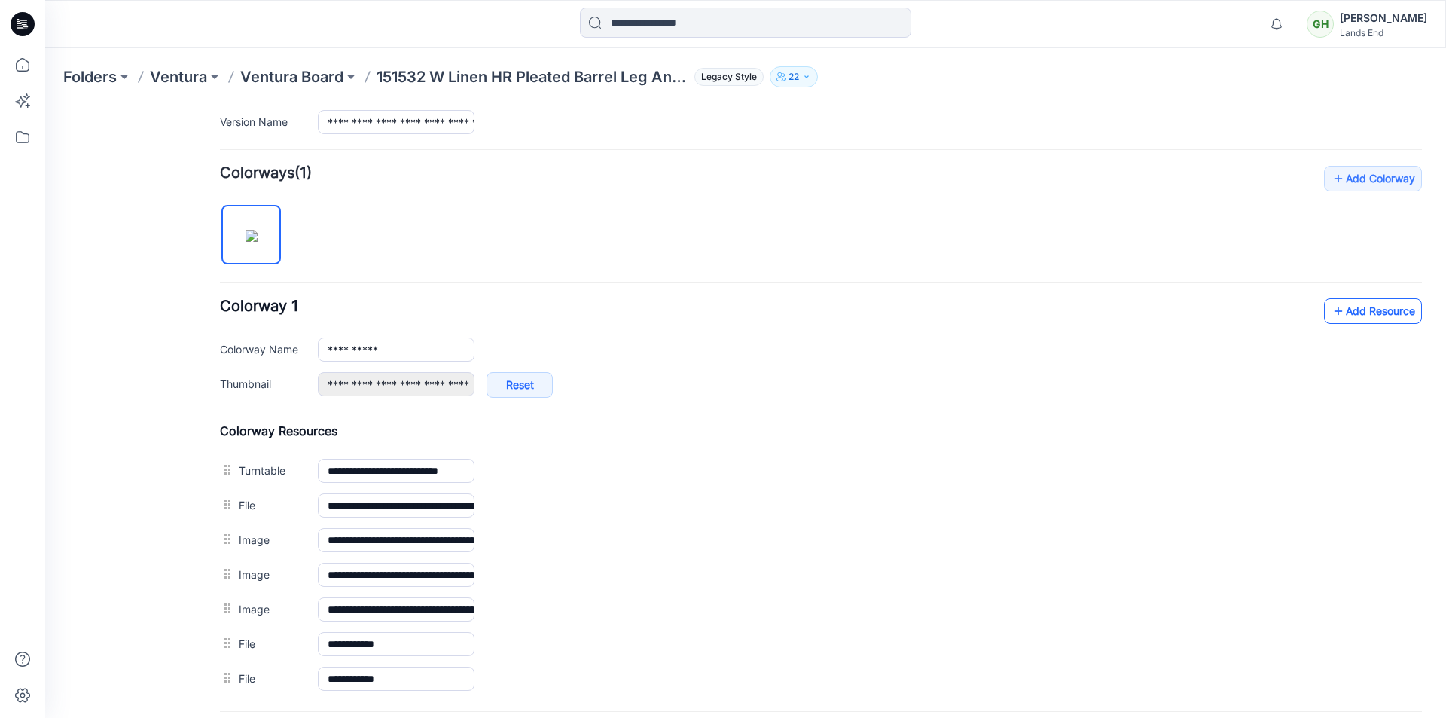
click at [1380, 319] on link "Add Resource" at bounding box center [1373, 311] width 98 height 26
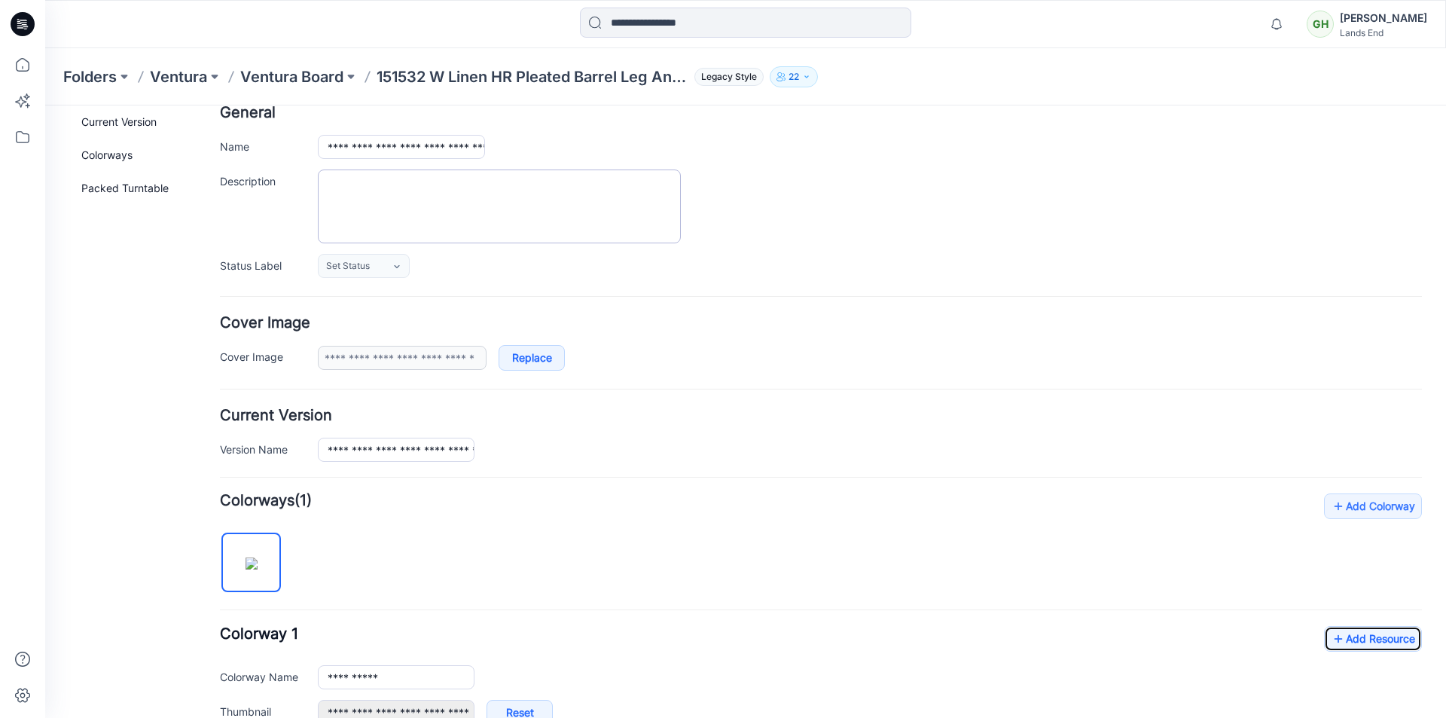
scroll to position [0, 0]
